Goal: Transaction & Acquisition: Purchase product/service

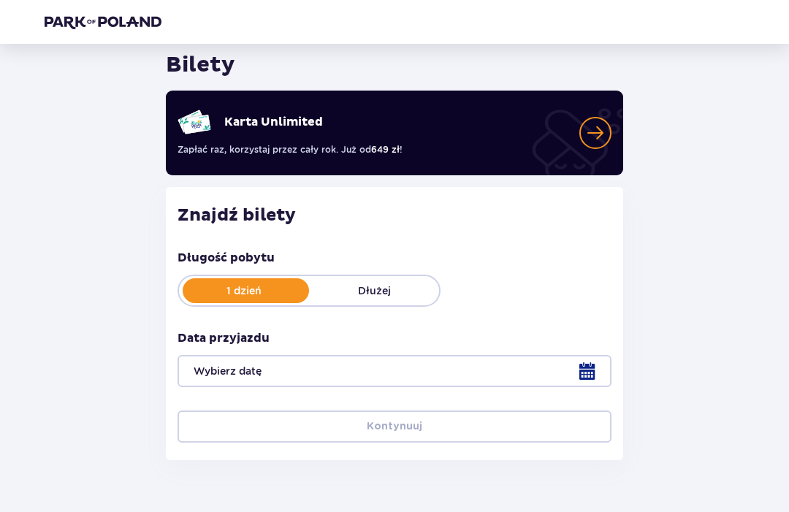
scroll to position [50, 0]
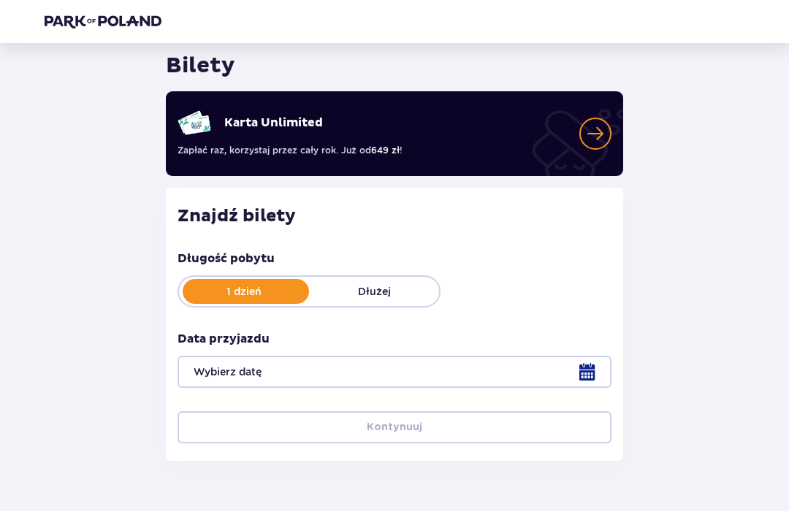
click at [581, 375] on div at bounding box center [394, 372] width 434 height 32
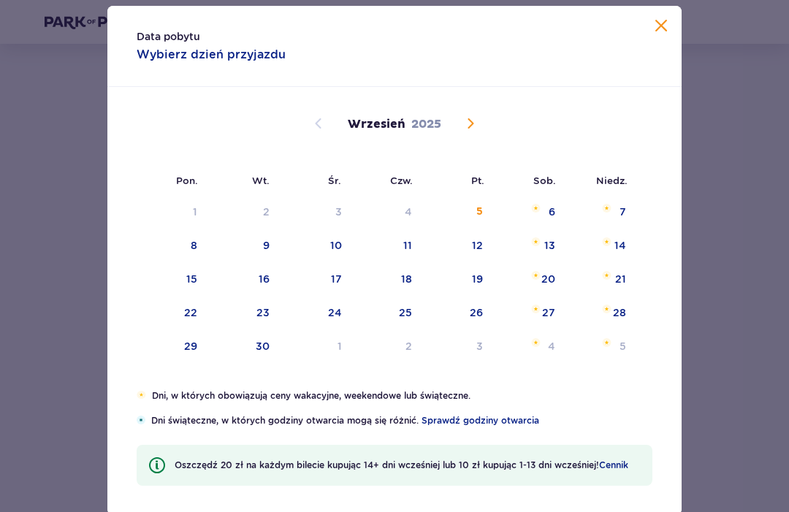
click at [486, 228] on div "5" at bounding box center [457, 212] width 71 height 32
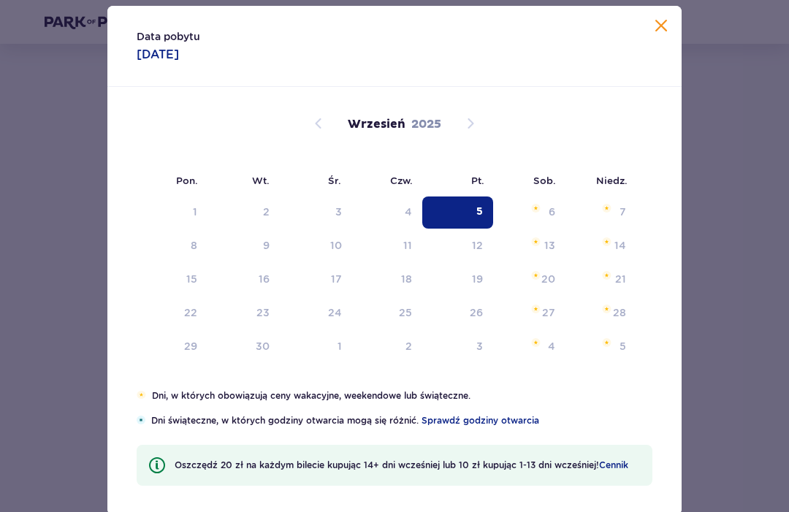
type input "[DATE]"
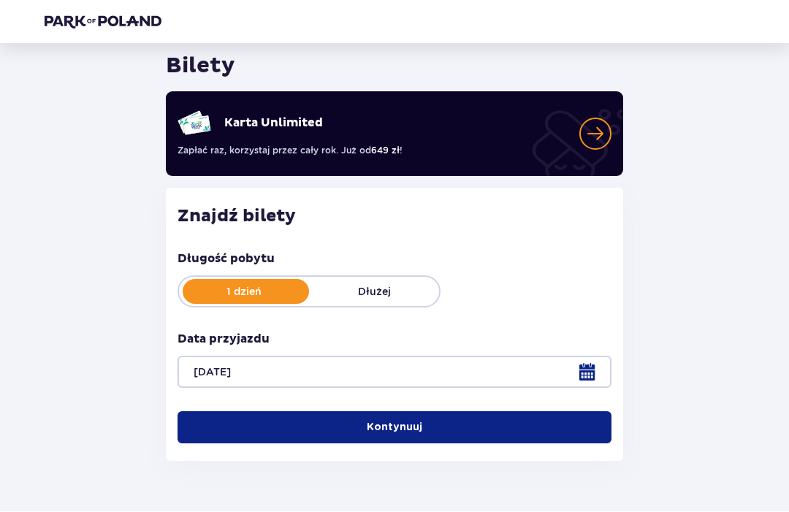
click at [421, 424] on span "button" at bounding box center [425, 428] width 15 height 15
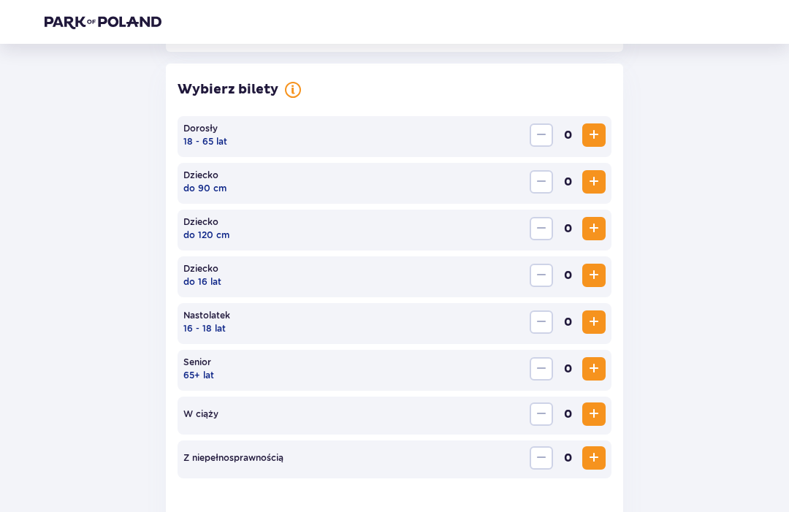
scroll to position [395, 0]
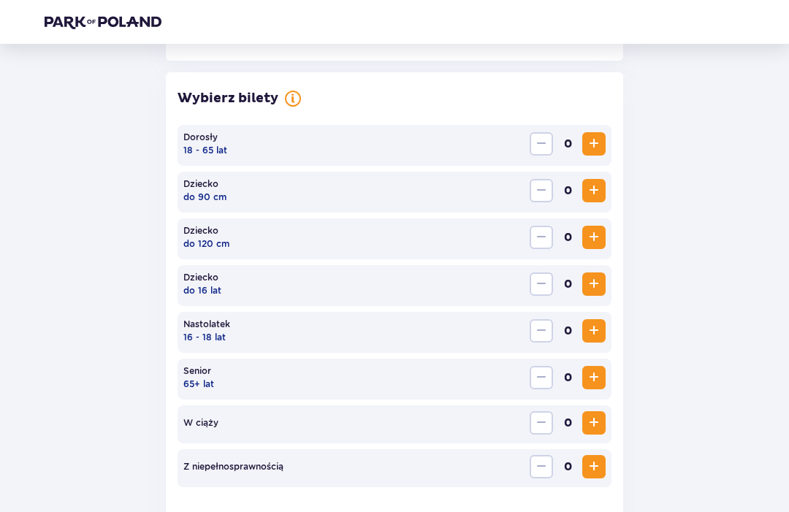
click at [590, 146] on span "Increase" at bounding box center [594, 144] width 18 height 18
click at [593, 142] on span "Increase" at bounding box center [594, 144] width 18 height 18
click at [600, 142] on span "Increase" at bounding box center [594, 144] width 18 height 18
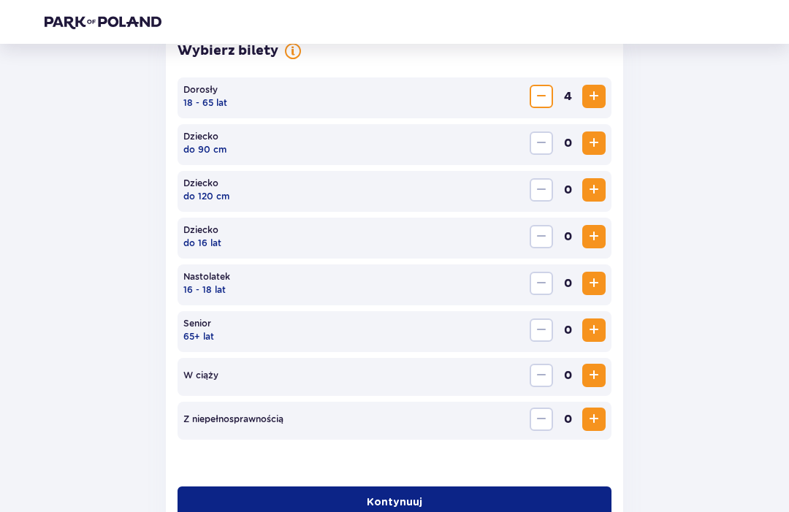
click at [426, 505] on span "button" at bounding box center [425, 502] width 15 height 15
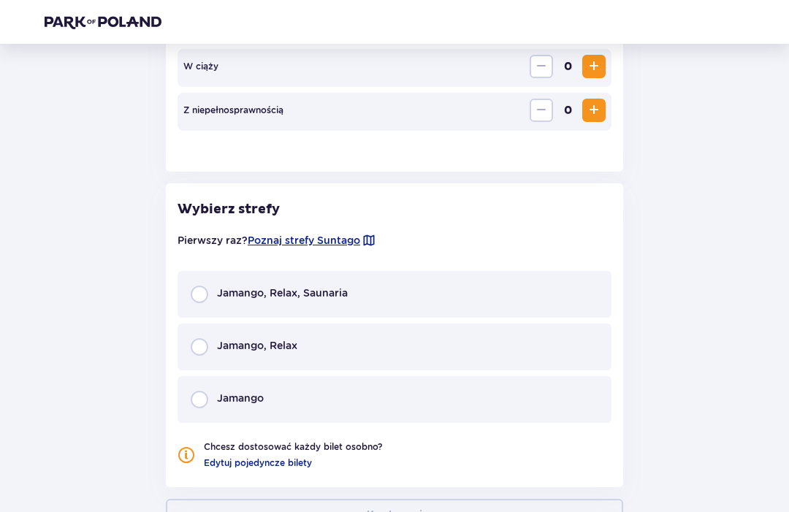
scroll to position [809, 0]
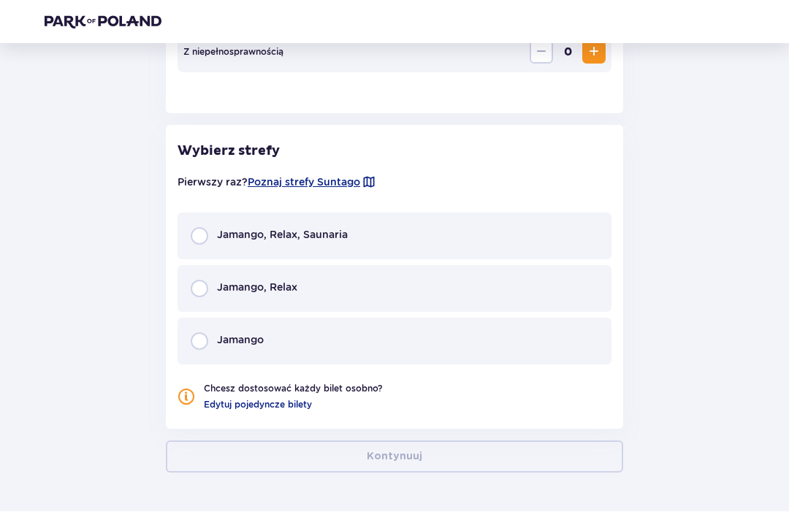
click at [489, 290] on div "Jamango, Relax" at bounding box center [394, 289] width 434 height 47
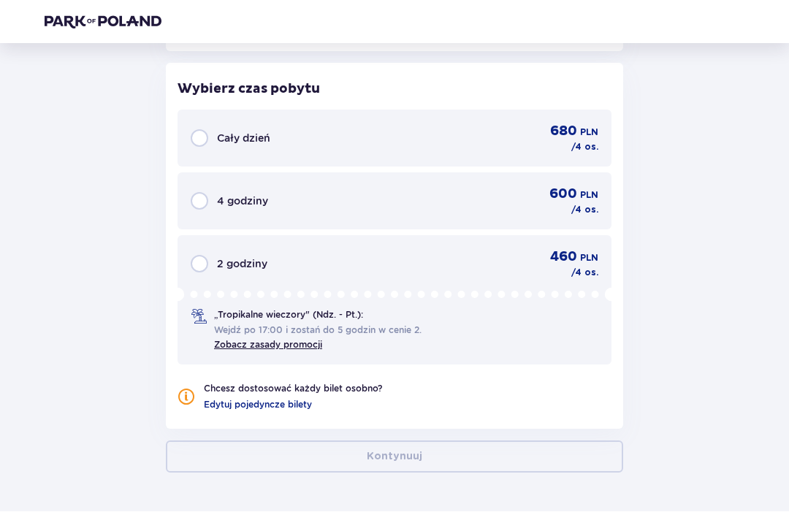
scroll to position [1187, 0]
click at [286, 347] on link "Zobacz zasady promocji" at bounding box center [268, 345] width 108 height 11
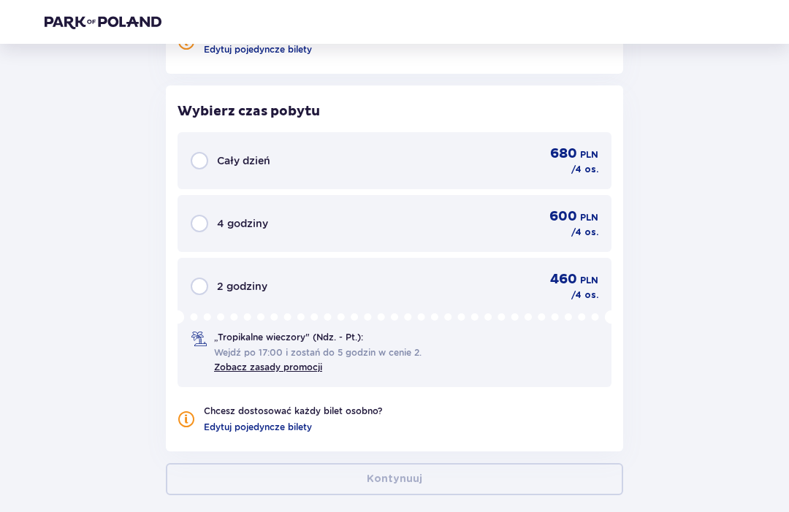
scroll to position [1152, 0]
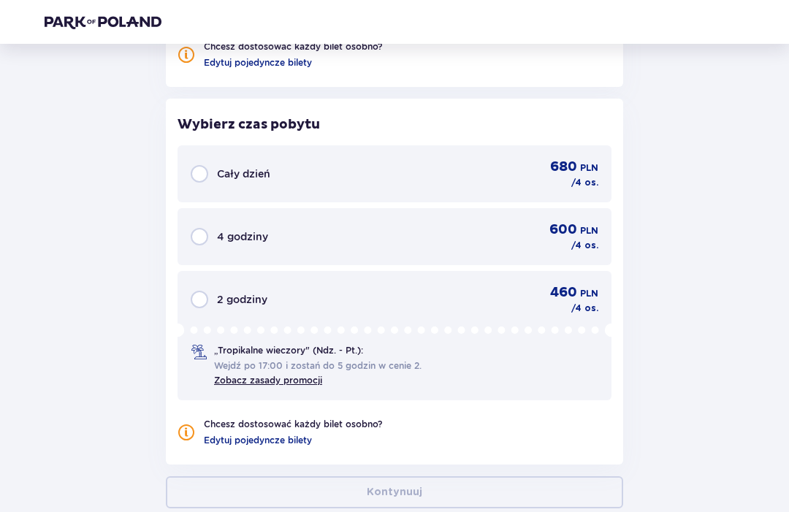
click at [206, 304] on input "radio" at bounding box center [200, 300] width 18 height 18
radio input "true"
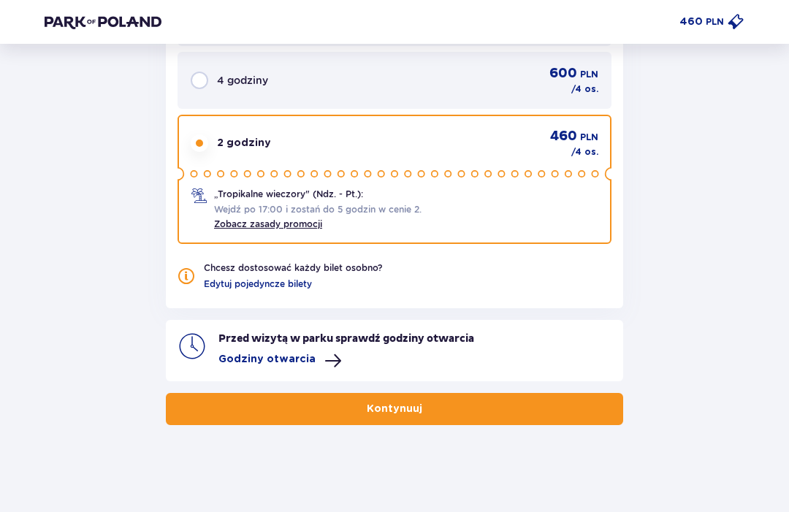
scroll to position [1309, 0]
